Goal: Register for event/course

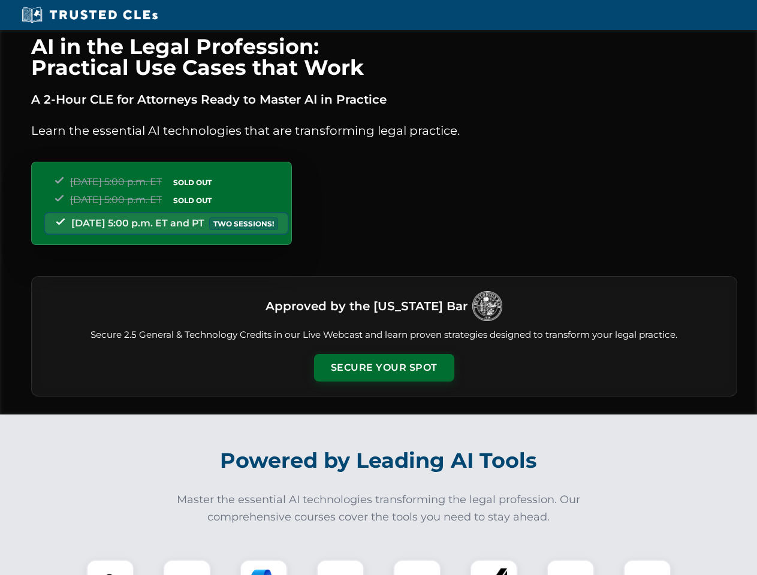
click at [383, 368] on button "Secure Your Spot" at bounding box center [384, 368] width 140 height 28
click at [110, 567] on img at bounding box center [110, 583] width 35 height 35
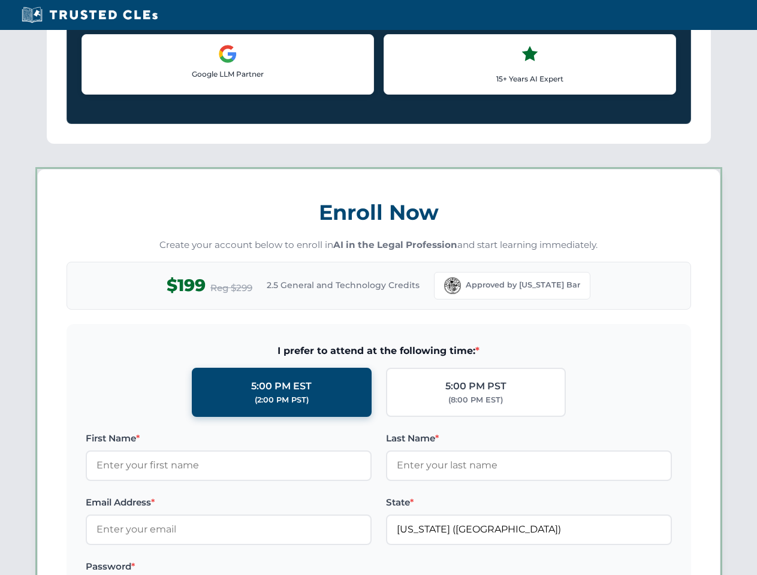
click at [264, 567] on label "Password *" at bounding box center [229, 567] width 286 height 14
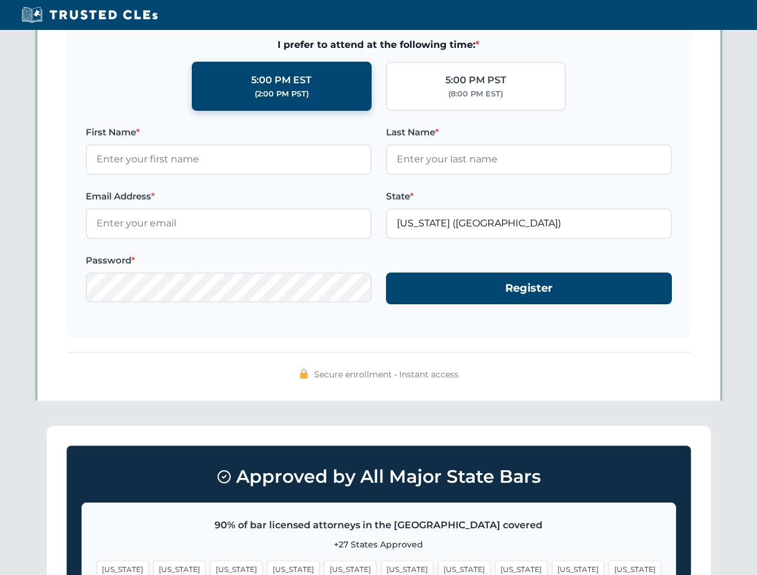
click at [552, 567] on span "[US_STATE]" at bounding box center [578, 569] width 52 height 17
